Goal: Navigation & Orientation: Find specific page/section

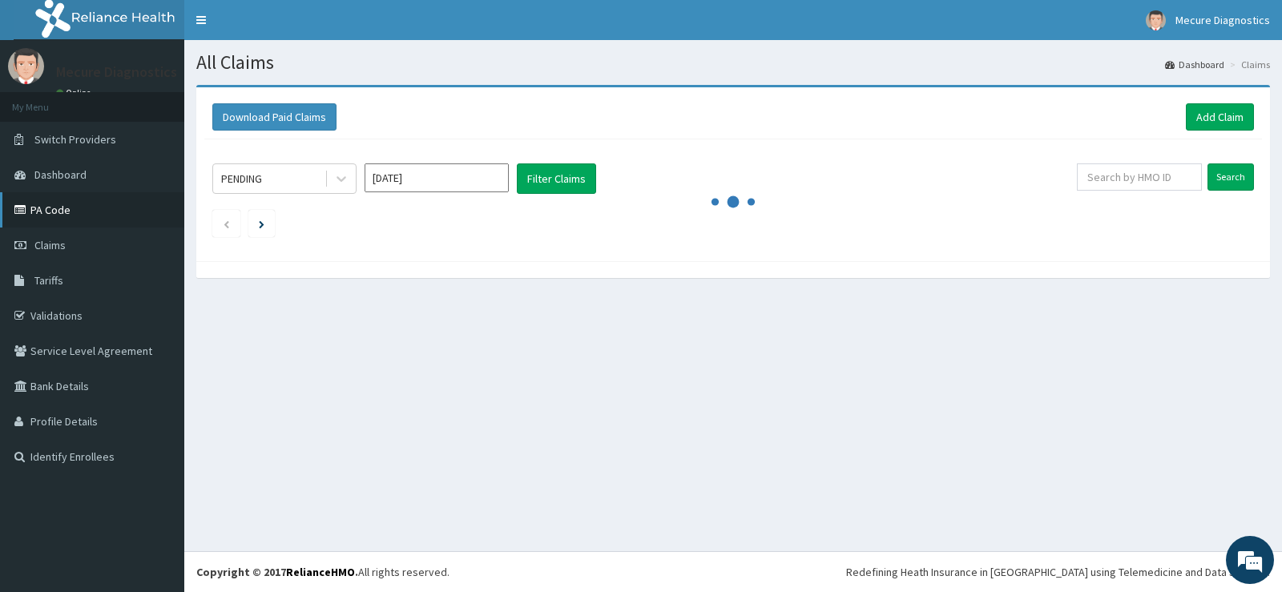
click at [45, 212] on link "PA Code" at bounding box center [92, 209] width 184 height 35
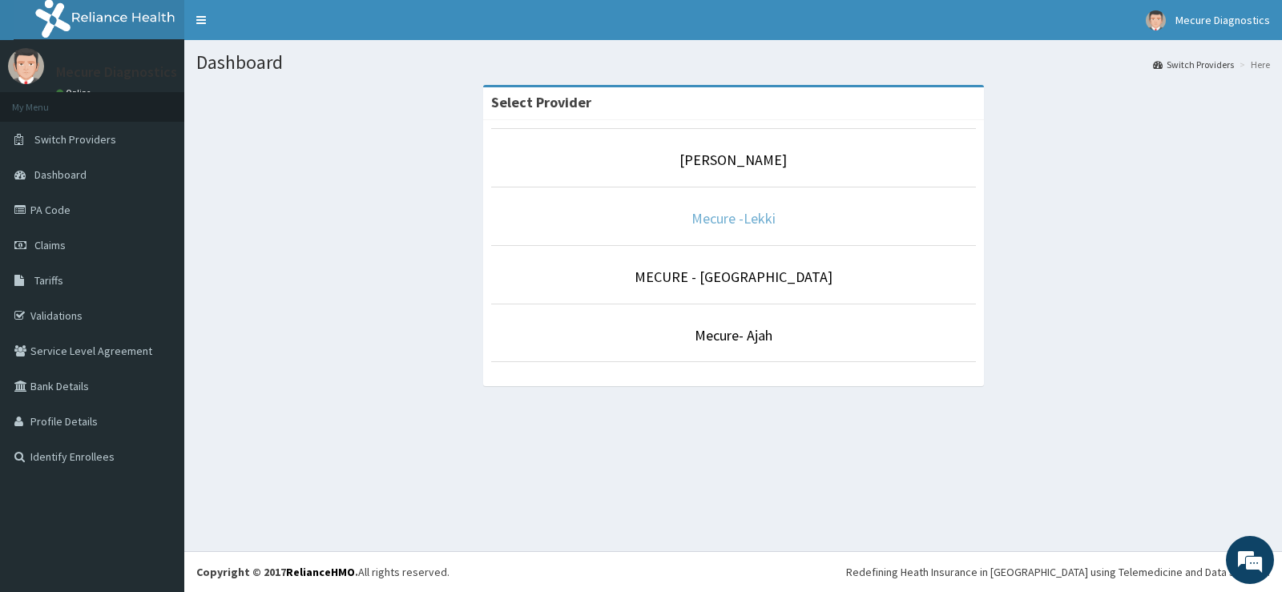
click at [732, 216] on link "Mecure -Lekki" at bounding box center [734, 218] width 84 height 18
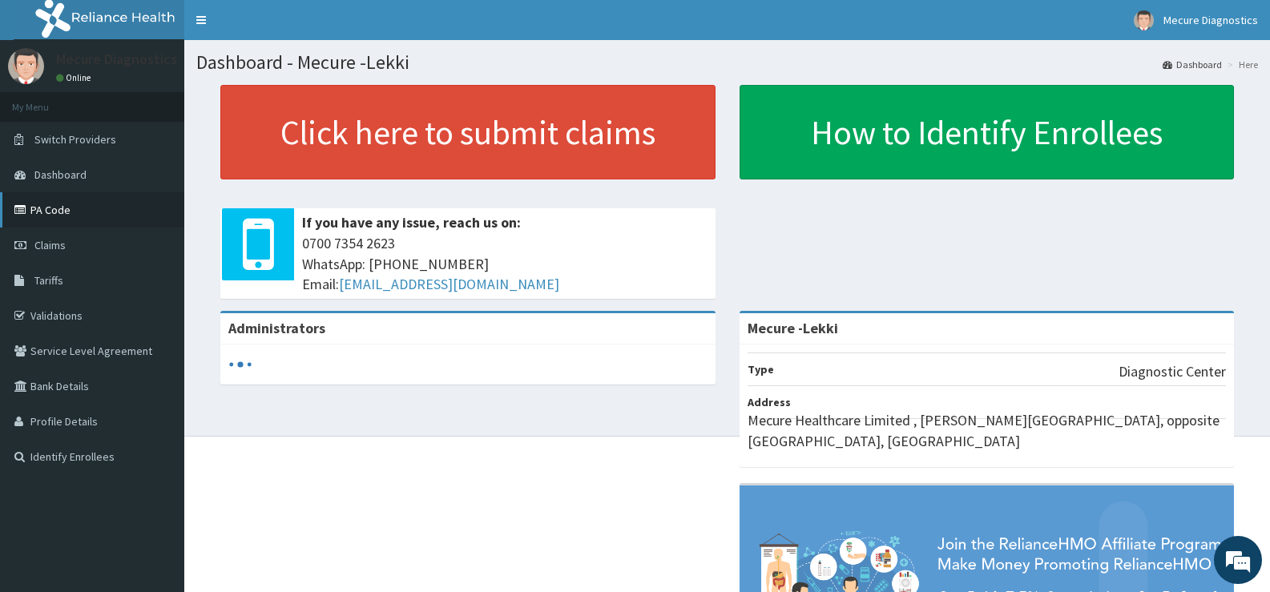
click at [52, 209] on link "PA Code" at bounding box center [92, 209] width 184 height 35
